Goal: Entertainment & Leisure: Consume media (video, audio)

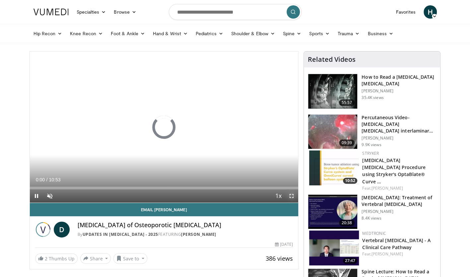
click at [291, 195] on span "Video Player" at bounding box center [291, 195] width 13 height 13
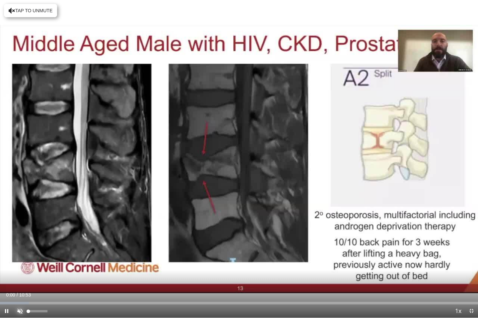
click at [21, 276] on span "Video Player" at bounding box center [19, 311] width 13 height 13
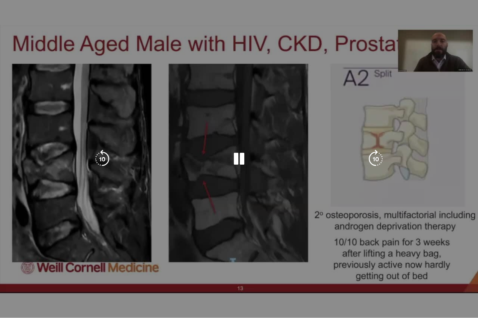
click at [304, 246] on div "10 seconds Tap to unmute" at bounding box center [239, 159] width 478 height 318
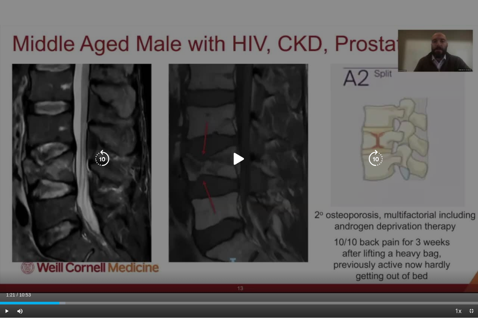
click at [405, 223] on div "10 seconds Tap to unmute" at bounding box center [239, 159] width 478 height 318
click at [330, 171] on div "10 seconds Tap to unmute" at bounding box center [239, 159] width 478 height 318
click at [322, 246] on div "10 seconds Tap to unmute" at bounding box center [239, 159] width 478 height 318
click at [277, 186] on div "10 seconds Tap to unmute" at bounding box center [239, 159] width 478 height 318
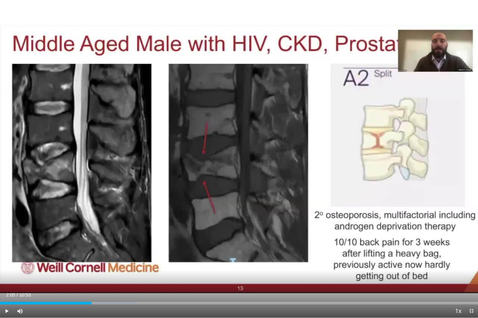
click at [333, 272] on div "10 seconds Tap to unmute" at bounding box center [239, 159] width 478 height 318
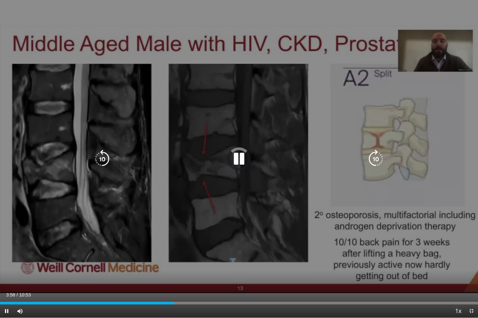
click at [308, 230] on div "10 seconds Tap to unmute" at bounding box center [239, 159] width 478 height 318
click at [257, 209] on div "10 seconds Tap to unmute" at bounding box center [239, 159] width 478 height 318
click at [337, 260] on div "10 seconds Tap to unmute" at bounding box center [239, 159] width 478 height 318
click at [269, 243] on div "10 seconds Tap to unmute" at bounding box center [239, 159] width 478 height 318
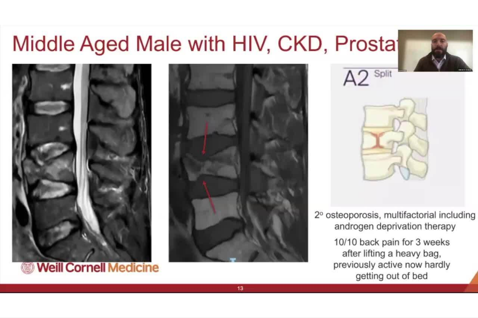
click at [269, 243] on div "10 seconds Tap to unmute" at bounding box center [239, 159] width 478 height 318
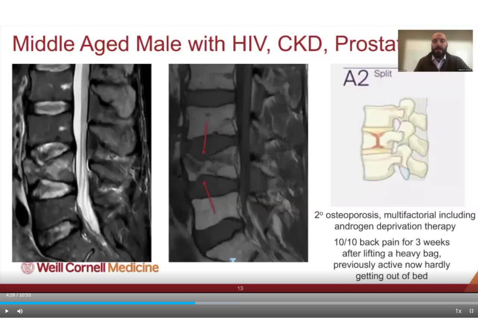
click at [352, 276] on video-js "**********" at bounding box center [239, 159] width 478 height 318
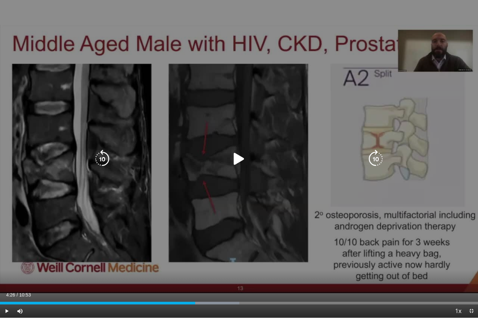
click at [392, 272] on div "10 seconds Tap to unmute" at bounding box center [239, 159] width 478 height 318
click at [308, 209] on div "10 seconds Tap to unmute" at bounding box center [239, 159] width 478 height 318
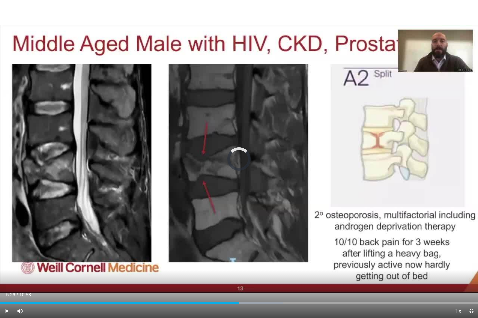
click at [470, 276] on div "Loaded : 59.20% 05:26 10:53" at bounding box center [239, 303] width 478 height 3
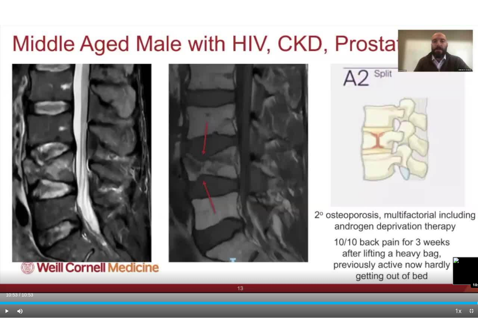
click at [470, 276] on div "Progress Bar" at bounding box center [477, 303] width 1 height 3
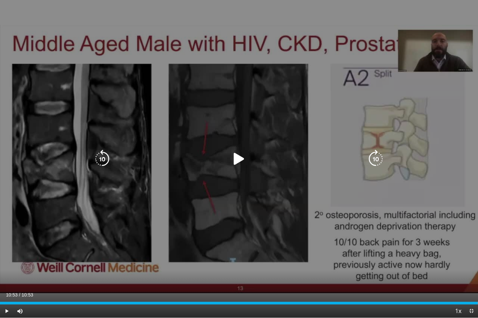
click at [327, 228] on div "10 seconds Tap to unmute" at bounding box center [239, 159] width 478 height 318
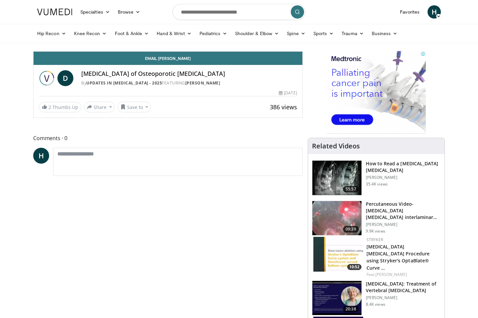
click at [240, 51] on div "10 seconds Tap to unmute" at bounding box center [168, 51] width 269 height 0
click at [411, 38] on div "Progress Bar" at bounding box center [411, 36] width 1 height 3
click at [335, 38] on div "Progress Bar" at bounding box center [335, 36] width 1 height 3
click at [254, 38] on div "Loaded : 73.45% 05:48 05:48" at bounding box center [168, 35] width 269 height 6
click at [280, 38] on div "Progress Bar" at bounding box center [280, 36] width 1 height 3
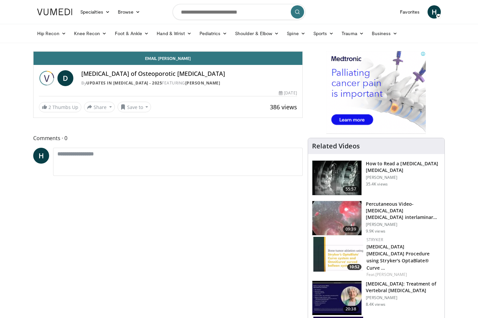
click at [246, 52] on video-js "**********" at bounding box center [168, 51] width 269 height 0
click at [263, 38] on div "Progress Bar" at bounding box center [263, 36] width 1 height 3
click at [276, 51] on div "10 seconds Tap to unmute" at bounding box center [168, 51] width 269 height 0
click at [302, 51] on div "10 seconds Tap to unmute" at bounding box center [168, 51] width 269 height 0
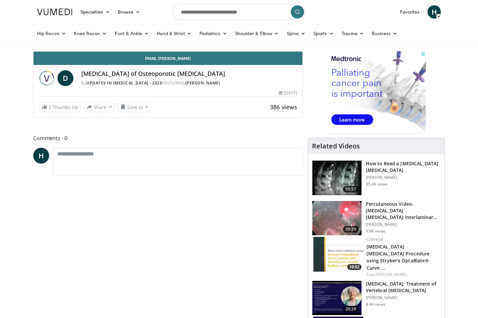
click at [302, 51] on div "10 seconds Tap to unmute" at bounding box center [168, 51] width 269 height 0
click at [251, 61] on icon "Video Player" at bounding box center [242, 51] width 19 height 19
click at [302, 51] on div "10 seconds Tap to unmute" at bounding box center [168, 51] width 269 height 0
click at [302, 52] on video-js "**********" at bounding box center [168, 51] width 269 height 0
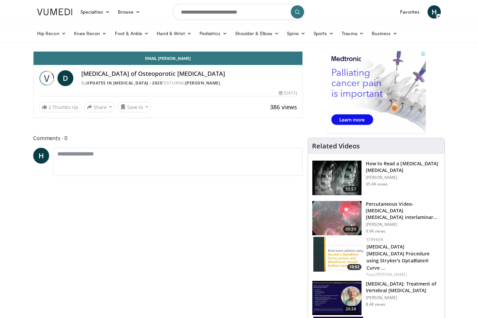
click at [302, 52] on video-js "**********" at bounding box center [168, 51] width 269 height 0
click at [302, 51] on div "10 seconds Tap to unmute" at bounding box center [168, 51] width 269 height 0
click at [288, 51] on div "10 seconds Tap to unmute" at bounding box center [168, 51] width 269 height 0
click at [268, 51] on div "10 seconds Tap to unmute" at bounding box center [168, 51] width 269 height 0
click at [302, 51] on div "10 seconds Tap to unmute" at bounding box center [168, 51] width 269 height 0
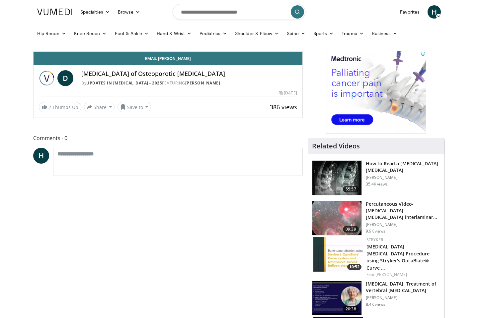
click at [302, 51] on div "10 seconds Tap to unmute" at bounding box center [168, 51] width 269 height 0
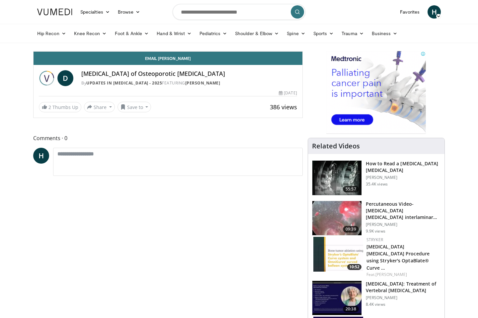
click at [248, 58] on div "Video Player" at bounding box center [167, 51] width 161 height 13
click at [177, 61] on icon "Video Player" at bounding box center [168, 51] width 19 height 19
click at [302, 51] on span "Video Player" at bounding box center [295, 44] width 13 height 13
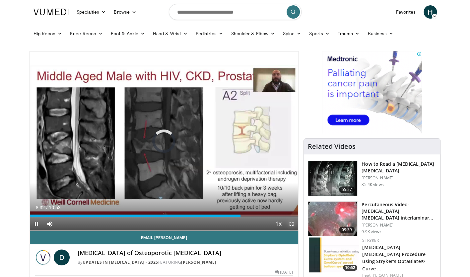
click at [291, 222] on span "Video Player" at bounding box center [291, 223] width 13 height 13
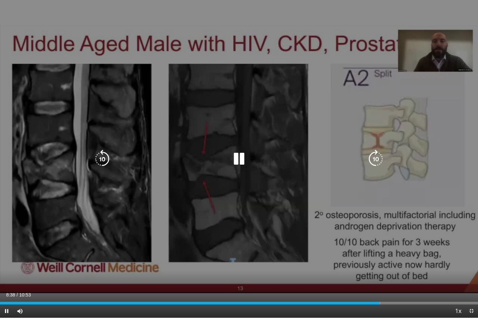
click at [205, 170] on div "10 seconds Tap to unmute" at bounding box center [239, 159] width 478 height 318
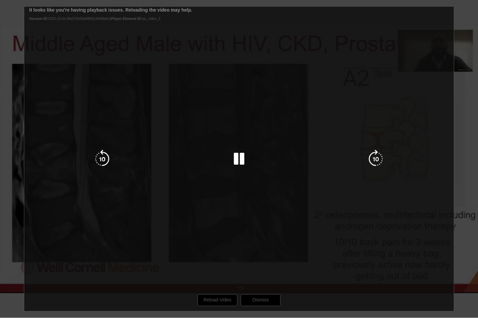
click at [291, 193] on div "10 seconds Tap to unmute" at bounding box center [239, 159] width 478 height 318
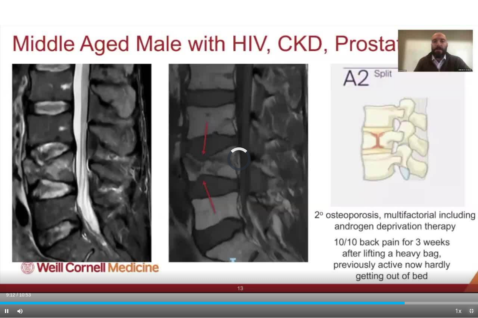
click at [467, 311] on span "Video Player" at bounding box center [470, 311] width 13 height 13
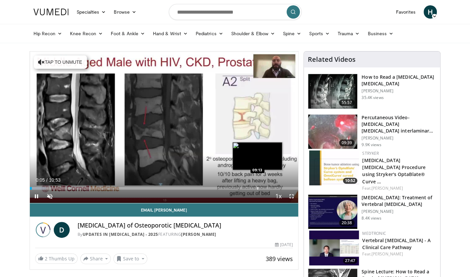
click at [257, 186] on video-js "**********" at bounding box center [164, 127] width 269 height 152
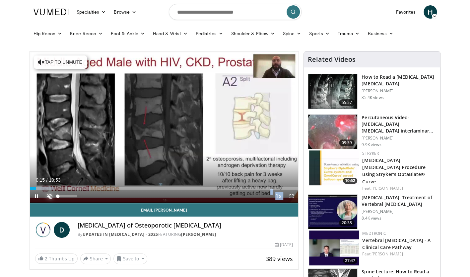
click at [48, 196] on span "Video Player" at bounding box center [49, 195] width 13 height 13
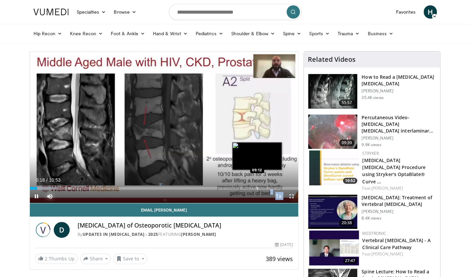
click at [257, 185] on div "Loaded : 10.61% 00:18 09:12" at bounding box center [164, 186] width 269 height 6
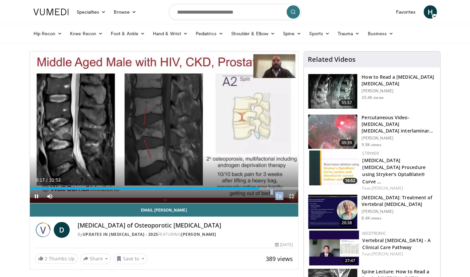
click at [293, 196] on span "Video Player" at bounding box center [291, 195] width 13 height 13
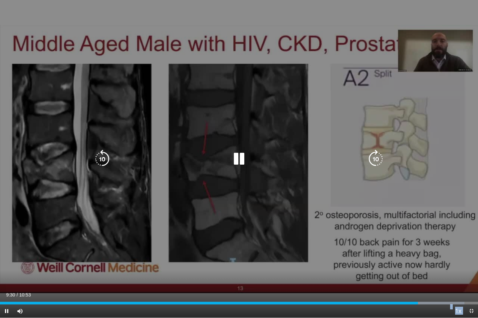
click at [302, 200] on div "10 seconds Tap to unmute" at bounding box center [239, 159] width 478 height 318
click at [346, 257] on div "10 seconds Tap to unmute" at bounding box center [239, 159] width 478 height 318
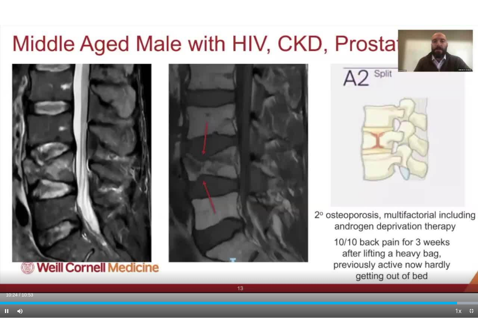
click at [346, 257] on div "10 seconds Tap to unmute" at bounding box center [239, 159] width 478 height 318
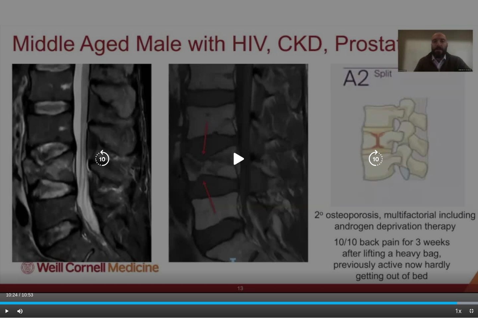
click at [346, 257] on div "10 seconds Tap to unmute" at bounding box center [239, 159] width 478 height 318
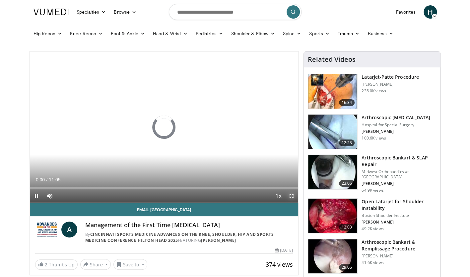
click at [293, 197] on span "Video Player" at bounding box center [291, 195] width 13 height 13
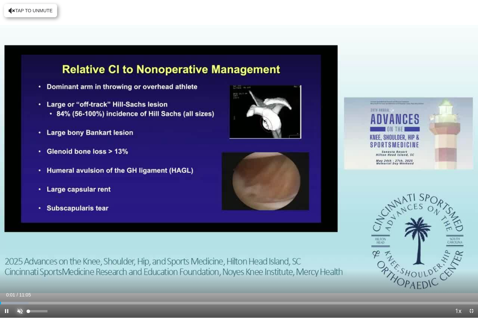
click at [21, 276] on span "Video Player" at bounding box center [19, 311] width 13 height 13
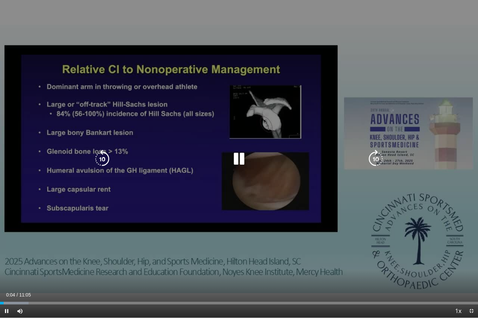
click at [167, 161] on div "Video Player" at bounding box center [239, 159] width 287 height 13
click at [246, 179] on div "10 seconds Tap to unmute" at bounding box center [239, 159] width 478 height 318
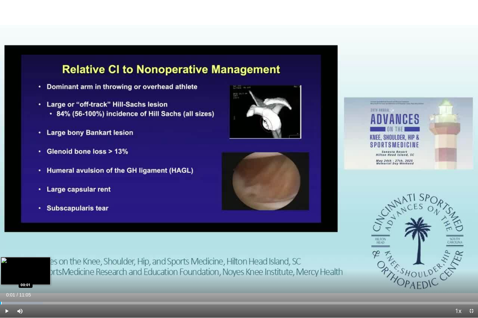
click at [1, 276] on div "Progress Bar" at bounding box center [1, 303] width 1 height 3
click at [469, 276] on span "Video Player" at bounding box center [470, 311] width 13 height 13
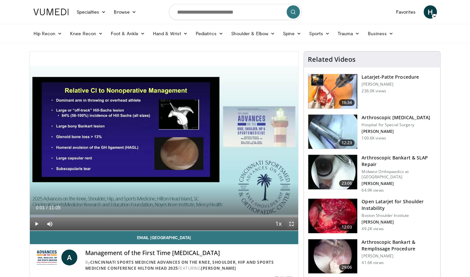
click at [290, 225] on span "Video Player" at bounding box center [291, 223] width 13 height 13
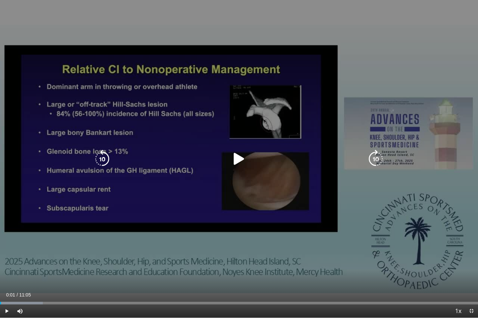
click at [185, 196] on div "10 seconds Tap to unmute" at bounding box center [239, 159] width 478 height 318
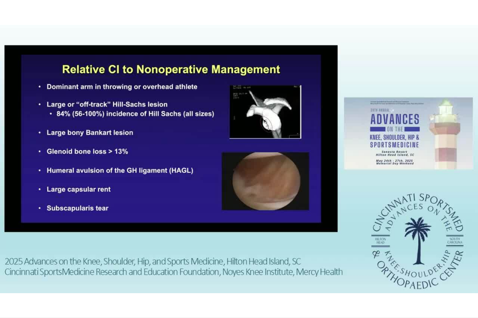
click at [185, 196] on div "10 seconds Tap to unmute" at bounding box center [239, 159] width 478 height 318
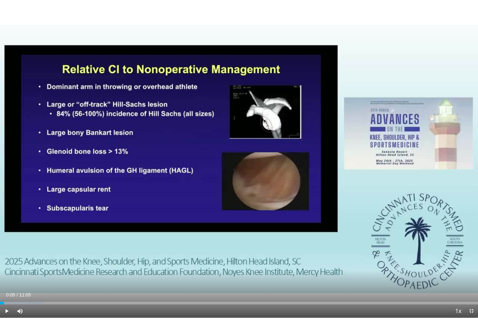
click at [185, 196] on div "10 seconds Tap to unmute" at bounding box center [239, 159] width 478 height 318
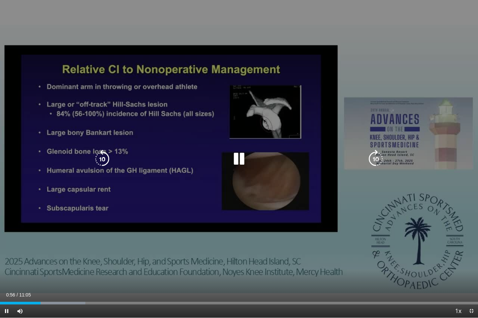
click at [194, 197] on div "10 seconds Tap to unmute" at bounding box center [239, 159] width 478 height 318
click at [246, 189] on div "10 seconds Tap to unmute" at bounding box center [239, 159] width 478 height 318
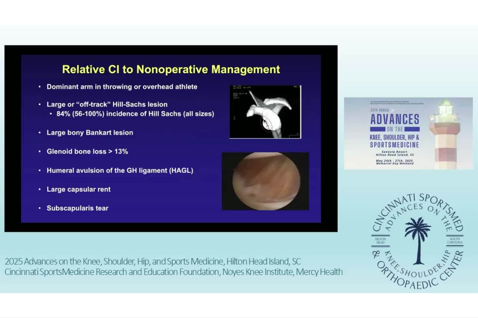
click at [246, 189] on div "10 seconds Tap to unmute" at bounding box center [239, 159] width 478 height 318
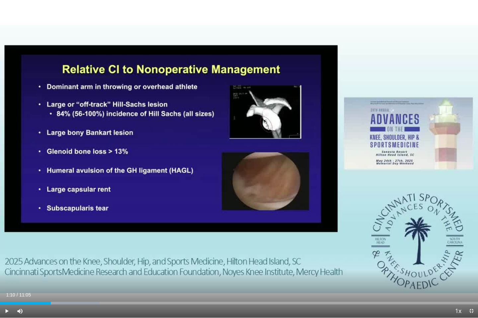
click at [246, 189] on div "10 seconds Tap to unmute" at bounding box center [239, 159] width 478 height 318
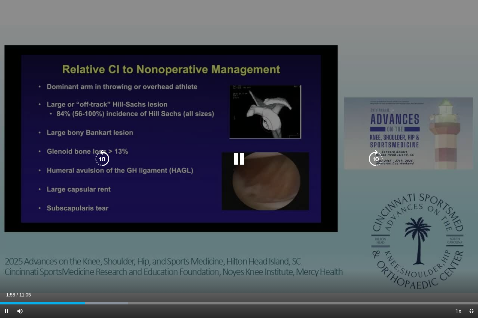
click at [295, 271] on div "10 seconds Tap to unmute" at bounding box center [239, 159] width 478 height 318
click at [287, 222] on div "10 seconds Tap to unmute" at bounding box center [239, 159] width 478 height 318
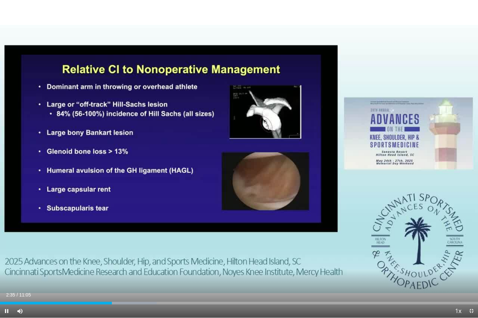
click at [287, 222] on div "10 seconds Tap to unmute" at bounding box center [239, 159] width 478 height 318
